Goal: Find contact information: Find contact information

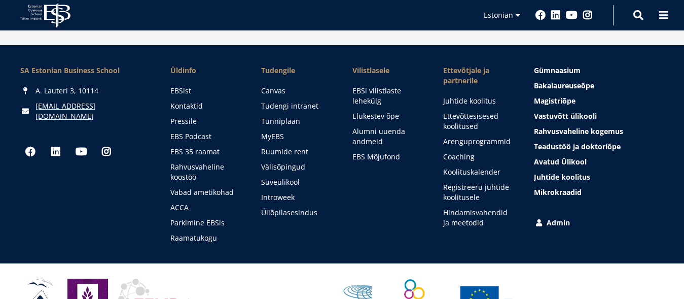
scroll to position [1431, 0]
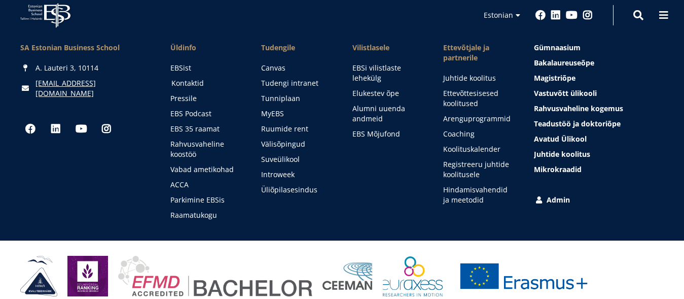
click at [200, 78] on link "Kontaktid" at bounding box center [206, 83] width 70 height 10
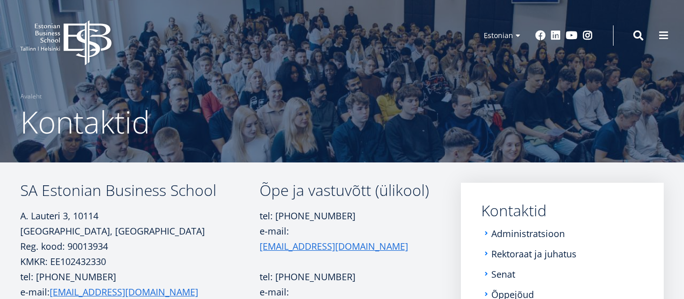
scroll to position [69, 0]
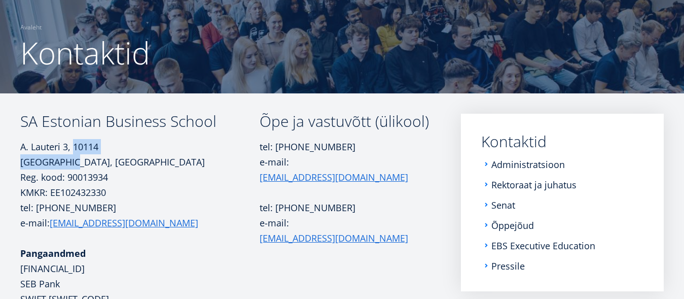
drag, startPoint x: 73, startPoint y: 142, endPoint x: 47, endPoint y: 162, distance: 32.2
click at [47, 162] on p "A. Lauteri 3, 10114 Tallinn, Eesti Reg. kood: 90013934" at bounding box center [139, 162] width 239 height 46
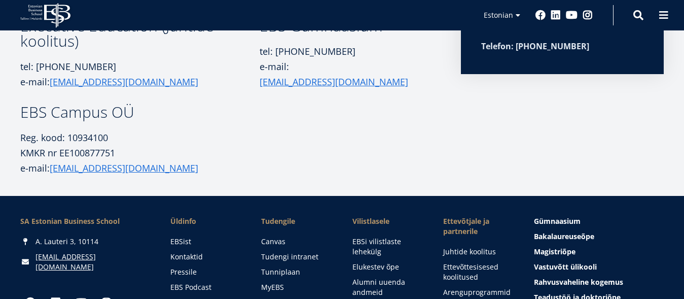
scroll to position [420, 0]
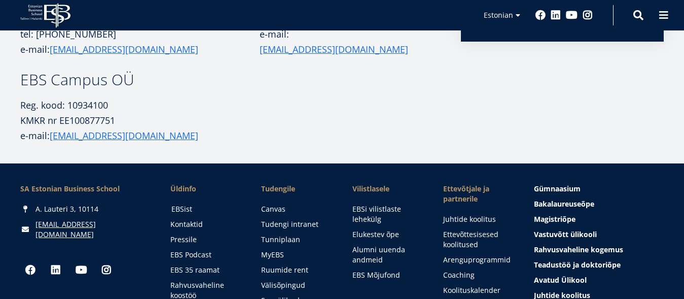
click at [183, 208] on link "EBSist" at bounding box center [206, 209] width 70 height 10
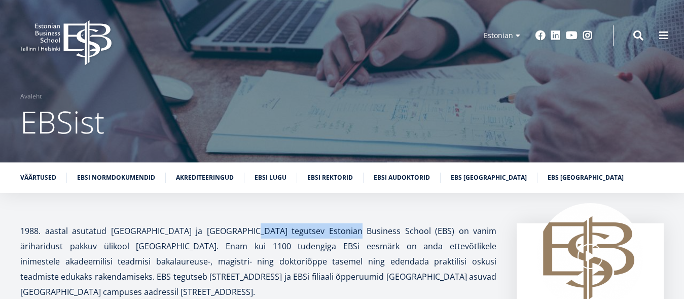
drag, startPoint x: 230, startPoint y: 228, endPoint x: 328, endPoint y: 231, distance: 98.4
click at [328, 231] on p "1988. aastal asutatud [GEOGRAPHIC_DATA] ja [GEOGRAPHIC_DATA] tegutsev Estonian …" at bounding box center [258, 261] width 476 height 76
copy p "Estonian Business School"
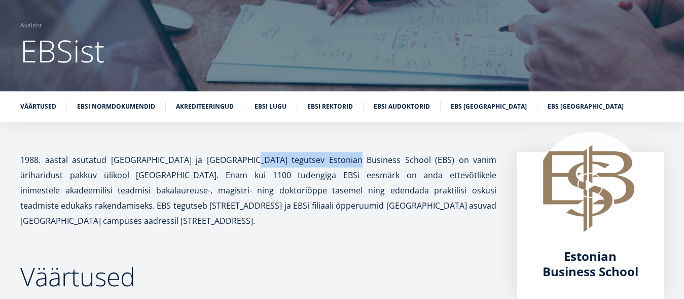
scroll to position [81, 0]
